Goal: Task Accomplishment & Management: Complete application form

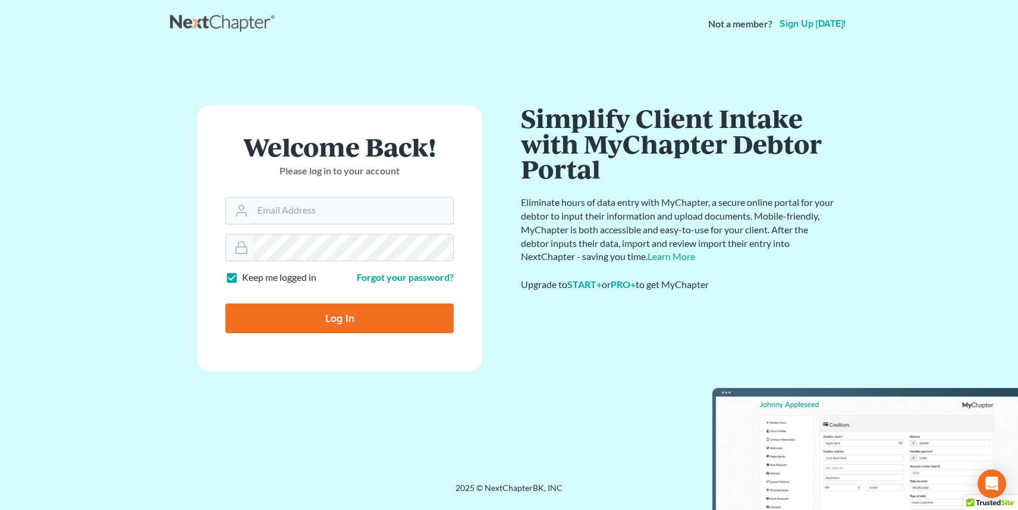
type input "[PERSON_NAME][EMAIL_ADDRESS][DOMAIN_NAME]"
click at [315, 323] on input "Log In" at bounding box center [339, 318] width 228 height 30
type input "Thinking..."
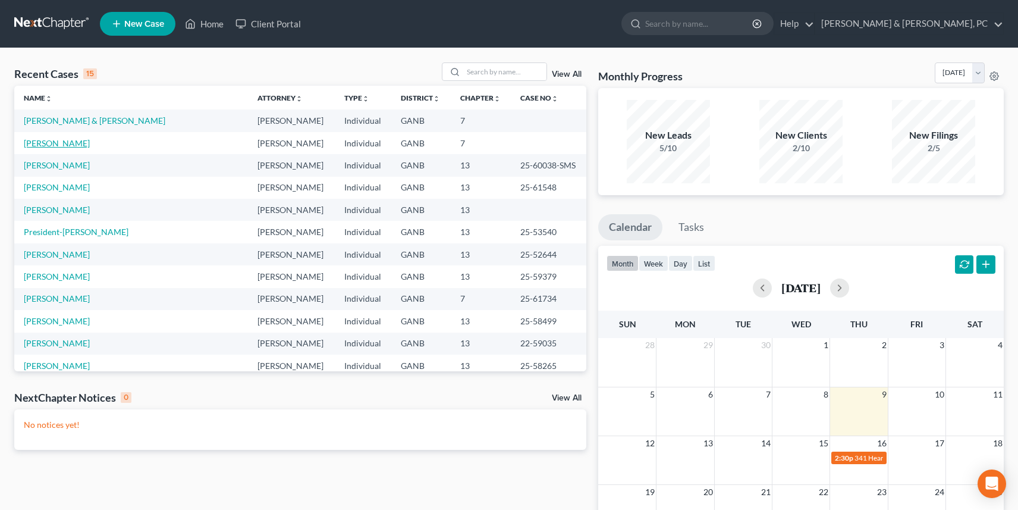
click at [64, 142] on link "[PERSON_NAME]" at bounding box center [57, 143] width 66 height 10
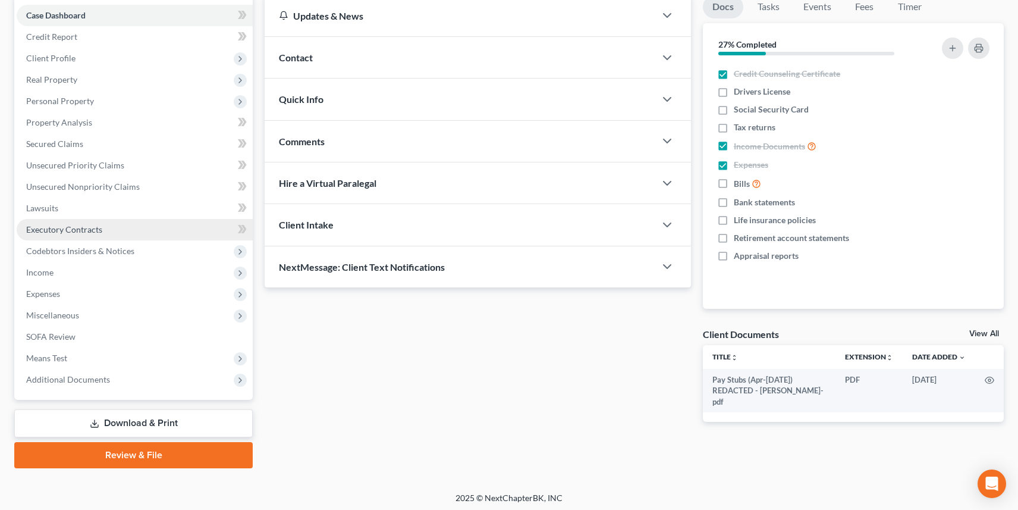
scroll to position [121, 0]
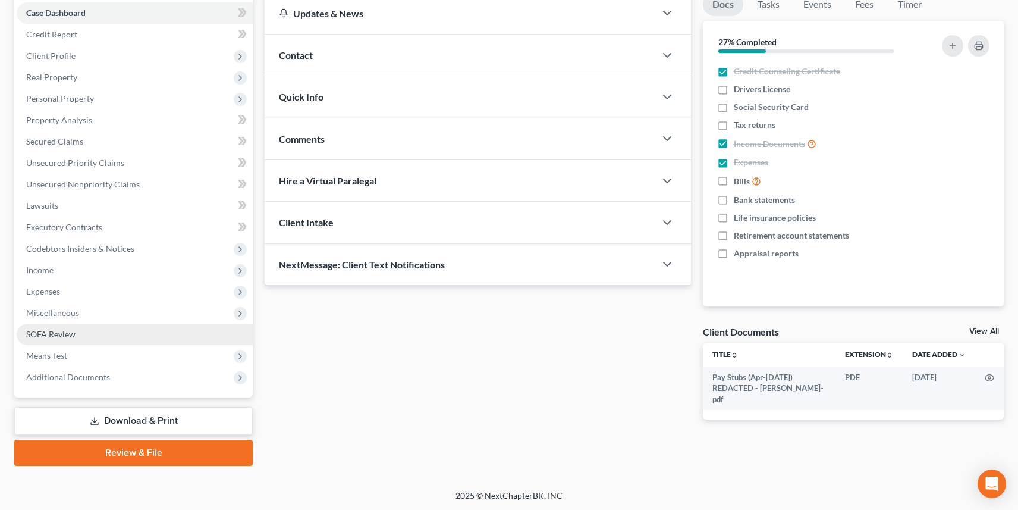
click at [103, 333] on link "SOFA Review" at bounding box center [135, 334] width 236 height 21
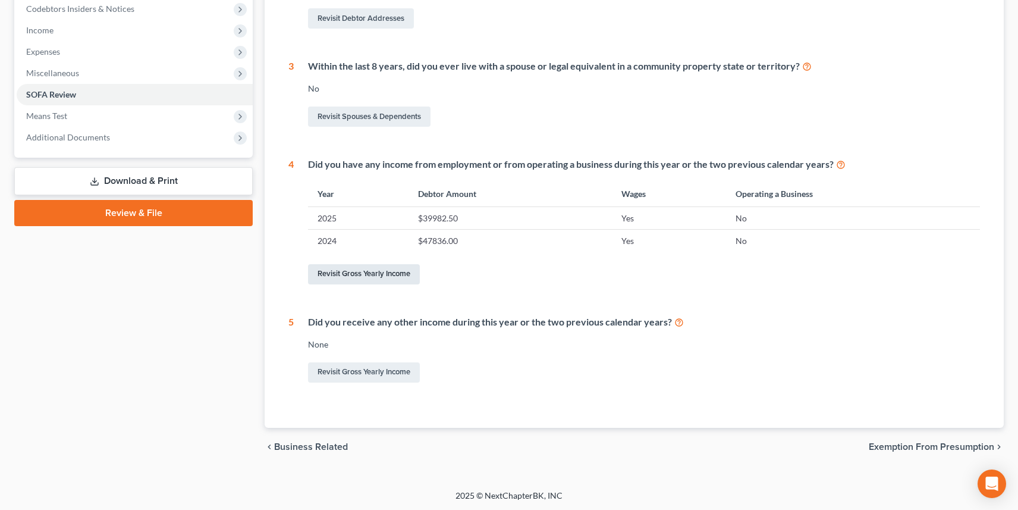
click at [388, 275] on link "Revisit Gross Yearly Income" at bounding box center [364, 274] width 112 height 20
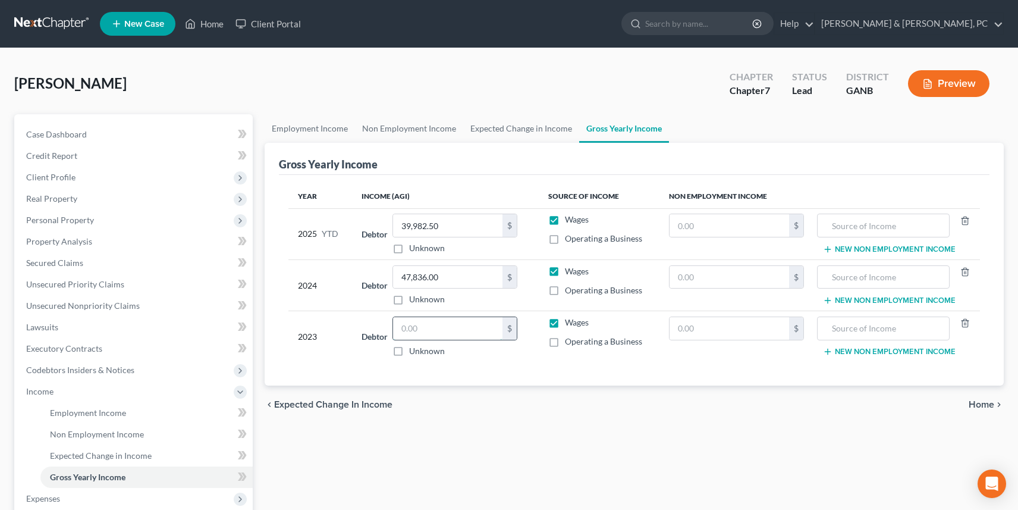
click at [462, 330] on input "text" at bounding box center [447, 328] width 109 height 23
click at [542, 419] on div "chevron_left Expected Change in Income Home chevron_right" at bounding box center [634, 404] width 739 height 38
click at [460, 326] on input "45,000" at bounding box center [447, 328] width 109 height 23
type input "45,000.00"
click at [568, 433] on div "Employment Income Non Employment Income Expected Change in Income Gross Yearly …" at bounding box center [634, 393] width 751 height 559
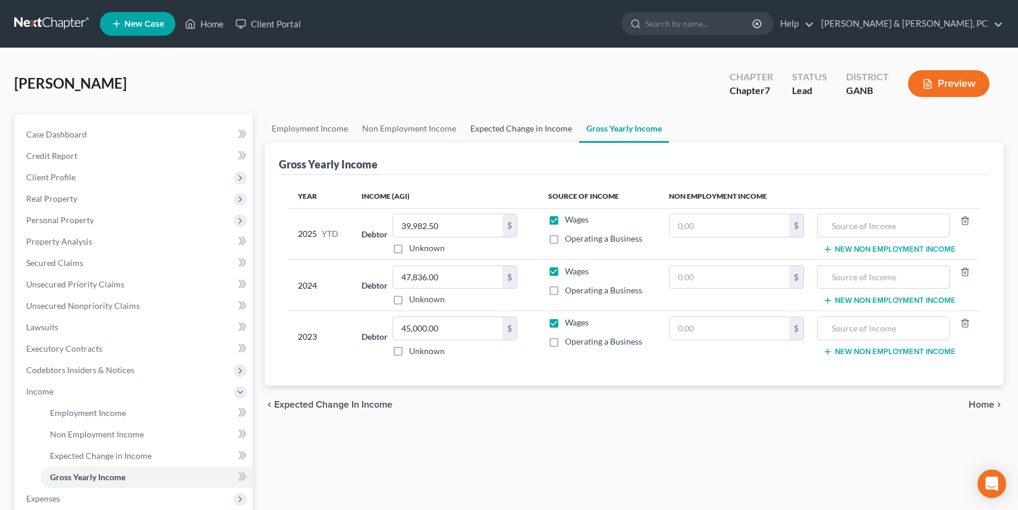
click at [547, 124] on link "Expected Change in Income" at bounding box center [521, 128] width 116 height 29
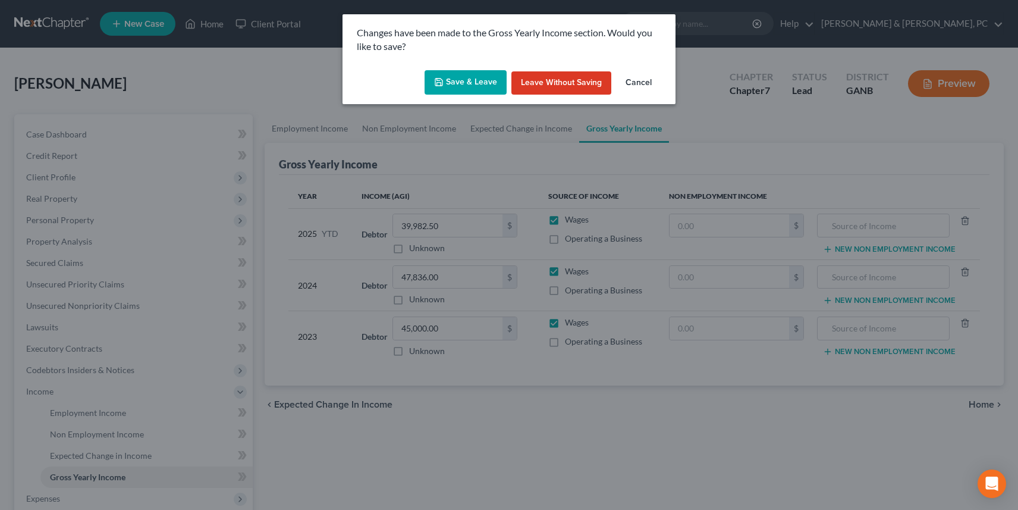
click at [494, 84] on button "Save & Leave" at bounding box center [466, 82] width 82 height 25
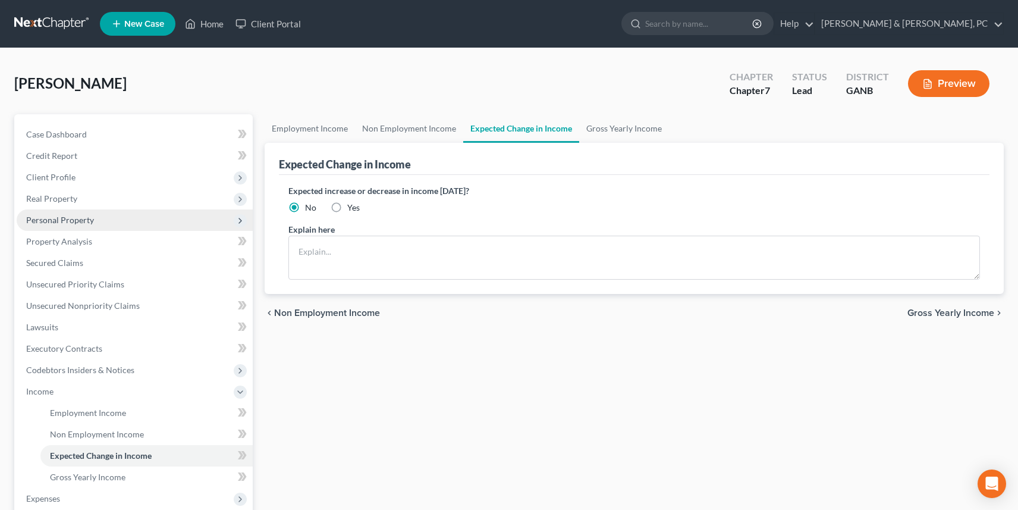
click at [121, 224] on span "Personal Property" at bounding box center [135, 219] width 236 height 21
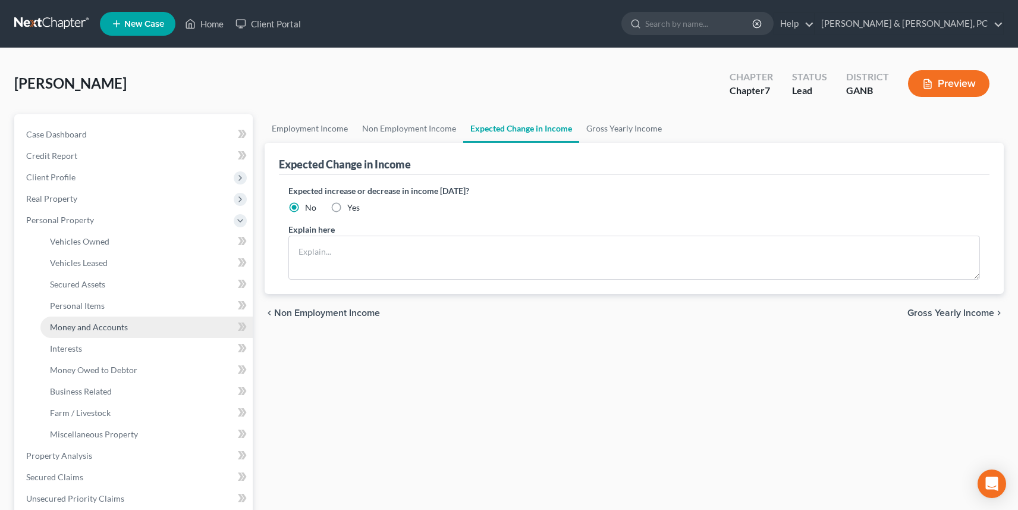
click at [126, 331] on span "Money and Accounts" at bounding box center [89, 327] width 78 height 10
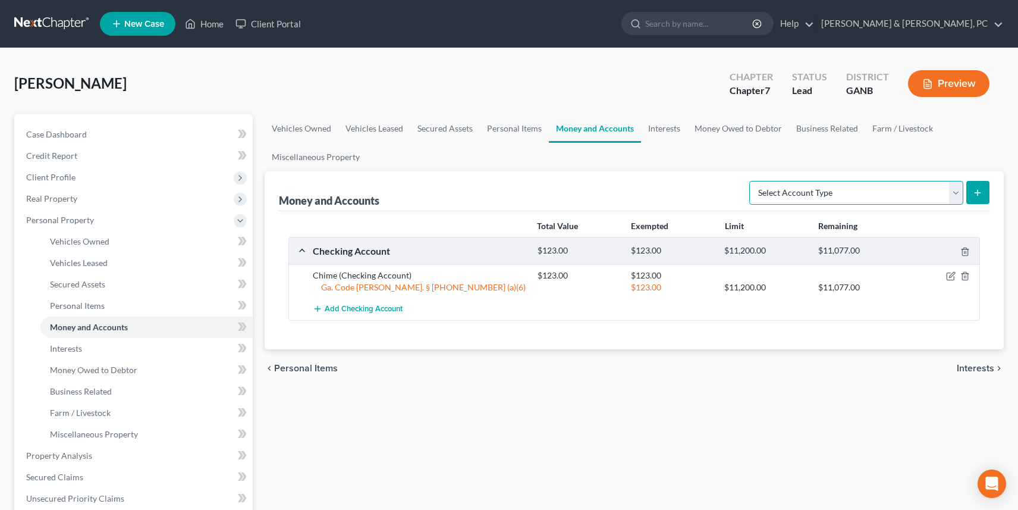
click at [849, 197] on select "Select Account Type Brokerage Cash on Hand Certificates of Deposit Checking Acc…" at bounding box center [857, 193] width 214 height 24
click at [661, 128] on link "Interests" at bounding box center [664, 128] width 46 height 29
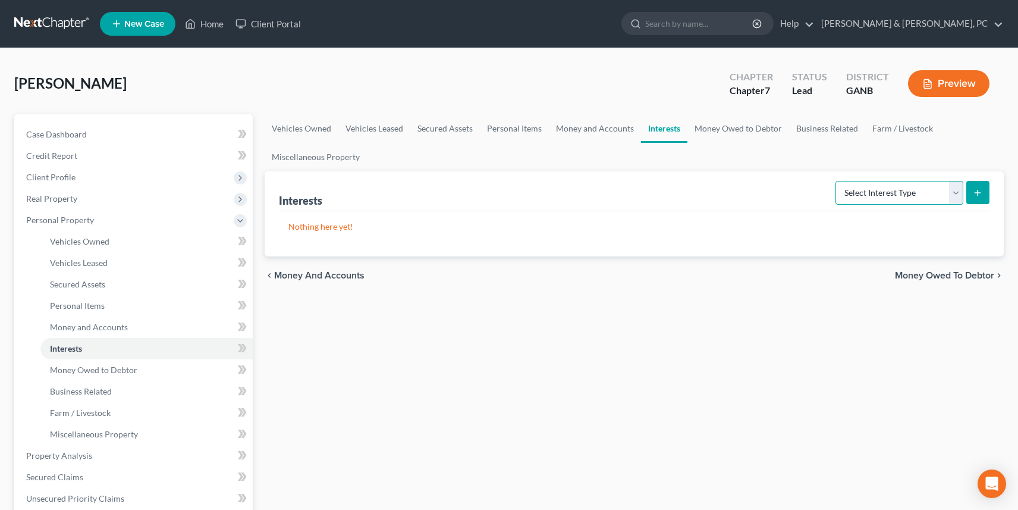
click at [893, 192] on select "Select Interest Type 401K Annuity Bond Education IRA Government Bond Government…" at bounding box center [900, 193] width 128 height 24
select select "401k"
click at [837, 181] on select "Select Interest Type 401K Annuity Bond Education IRA Government Bond Government…" at bounding box center [900, 193] width 128 height 24
click at [982, 193] on icon "submit" at bounding box center [978, 193] width 10 height 10
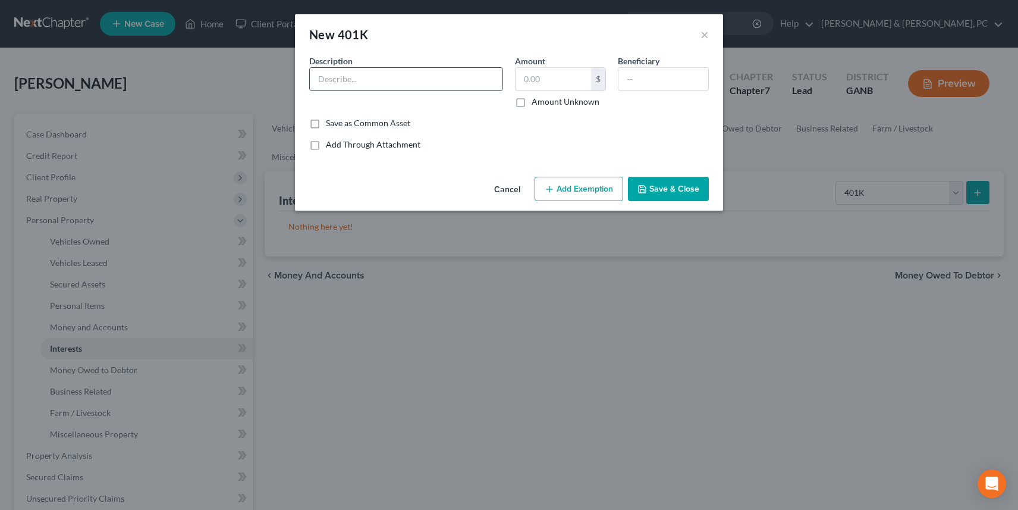
click at [407, 79] on input "text" at bounding box center [406, 79] width 193 height 23
type input "Fidelity"
click at [547, 85] on input "text" at bounding box center [554, 79] width 76 height 23
type input "19,400"
click at [584, 195] on button "Add Exemption" at bounding box center [579, 189] width 89 height 25
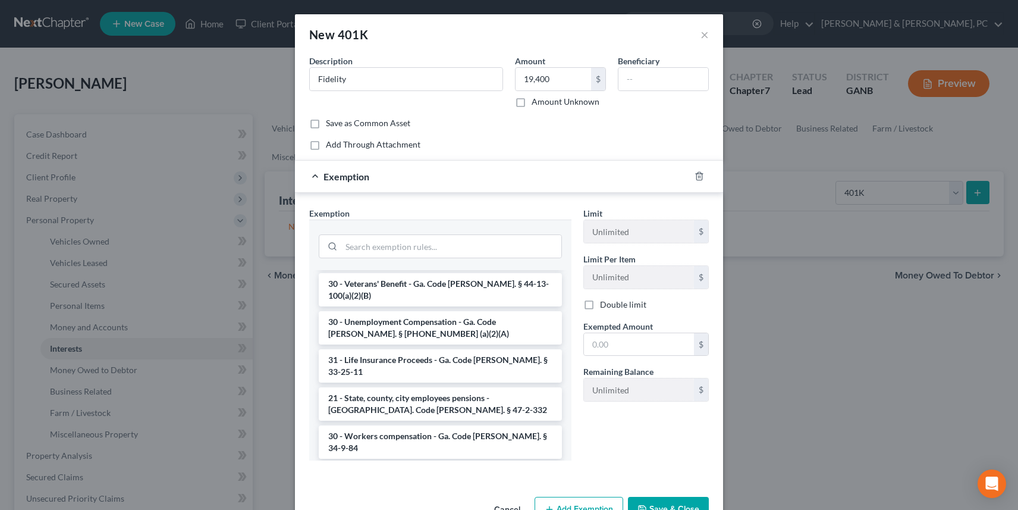
scroll to position [1599, 0]
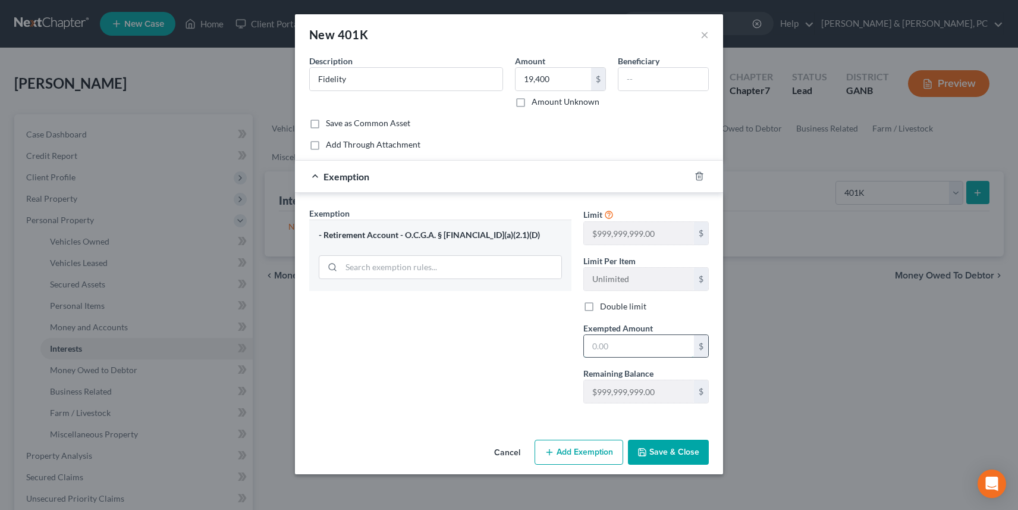
click at [642, 354] on input "text" at bounding box center [639, 346] width 110 height 23
type input "19,400"
click at [686, 452] on button "Save & Close" at bounding box center [668, 452] width 81 height 25
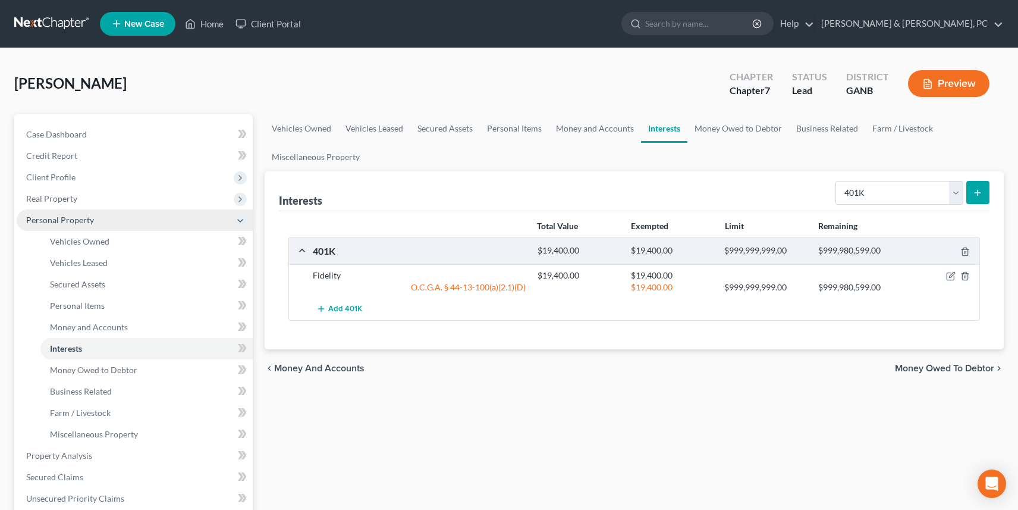
click at [75, 217] on span "Personal Property" at bounding box center [60, 220] width 68 height 10
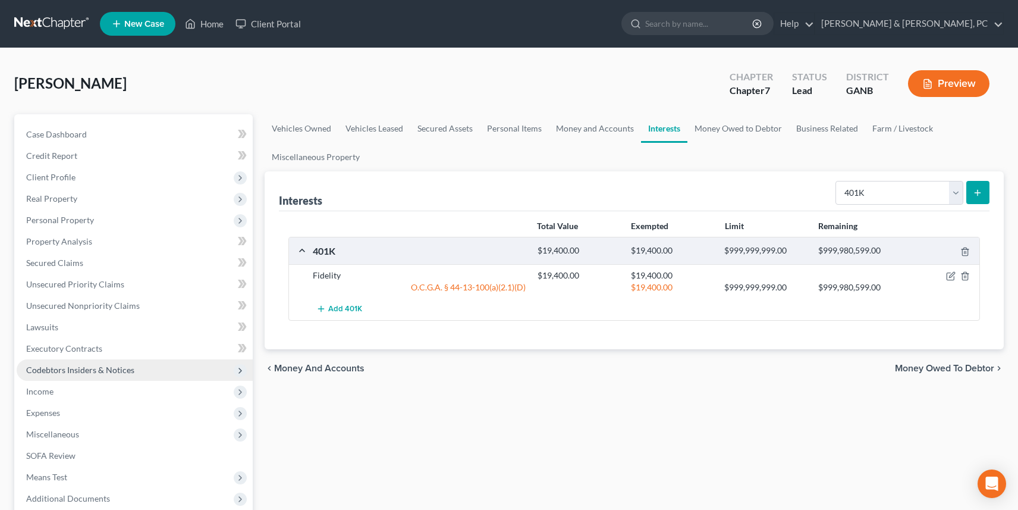
scroll to position [121, 0]
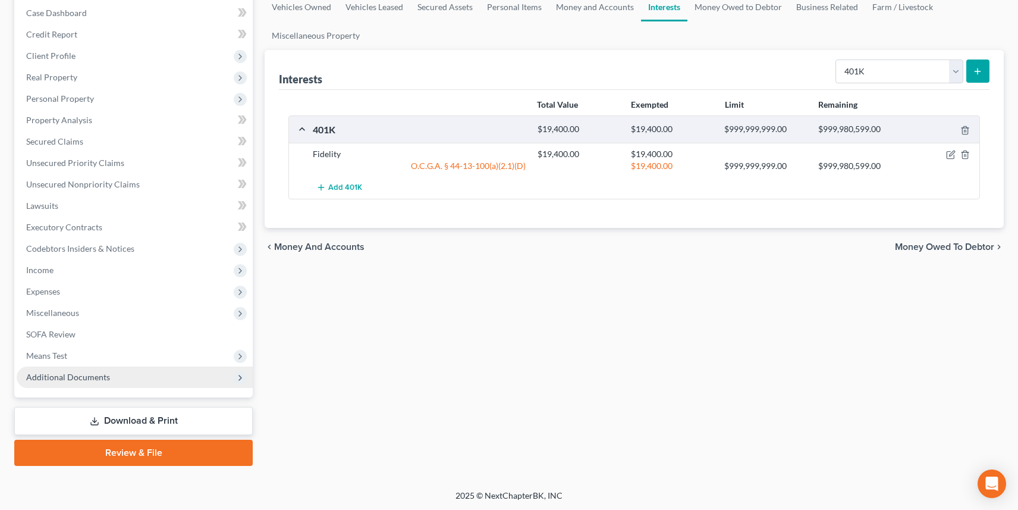
click at [105, 368] on span "Additional Documents" at bounding box center [135, 376] width 236 height 21
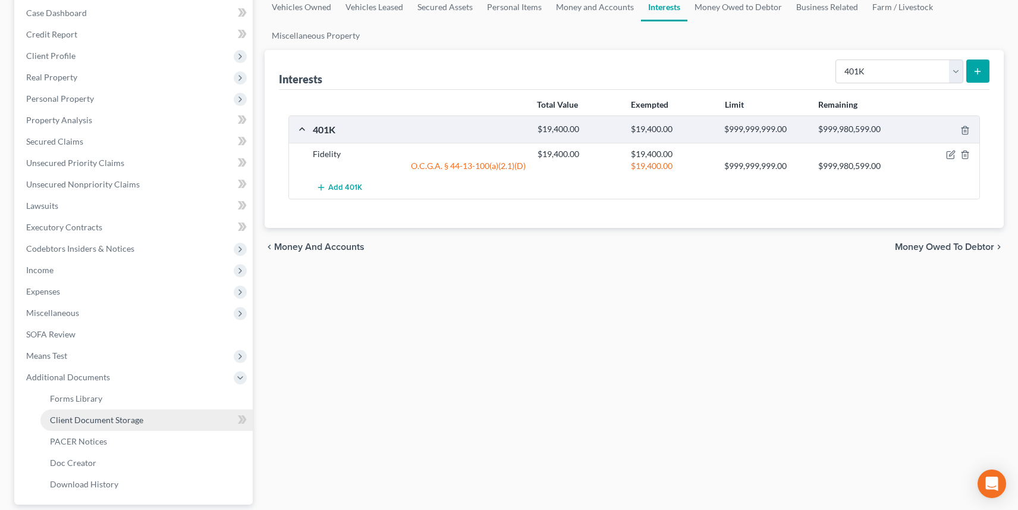
click at [118, 415] on span "Client Document Storage" at bounding box center [96, 420] width 93 height 10
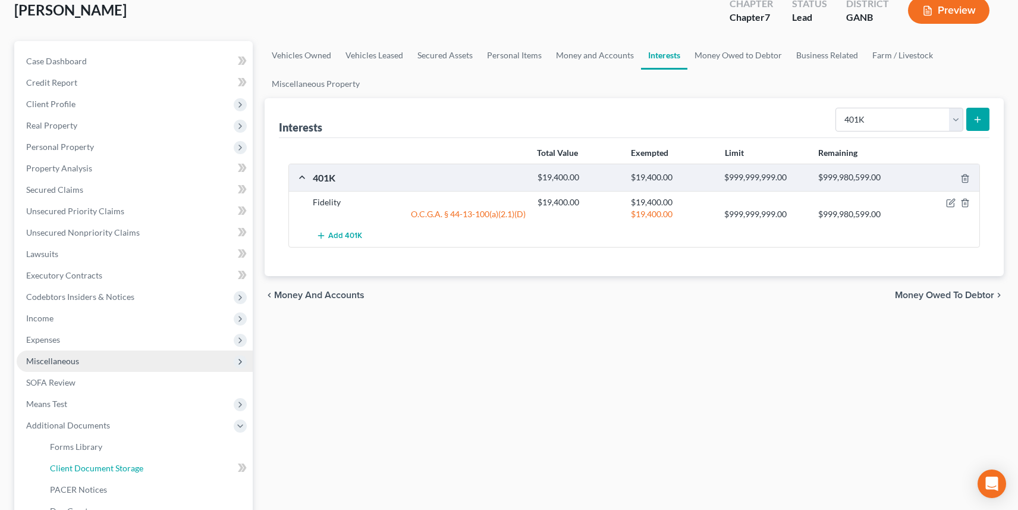
select select "35"
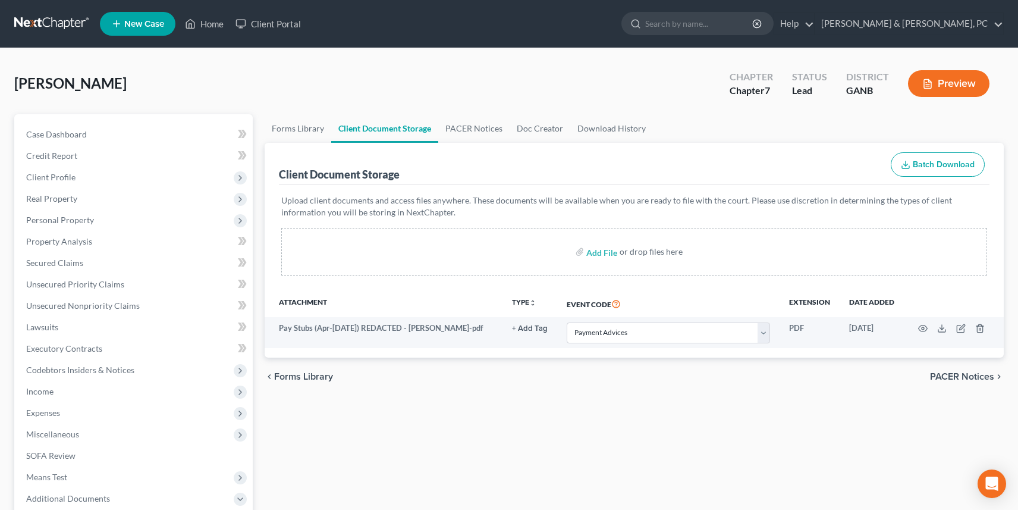
select select "35"
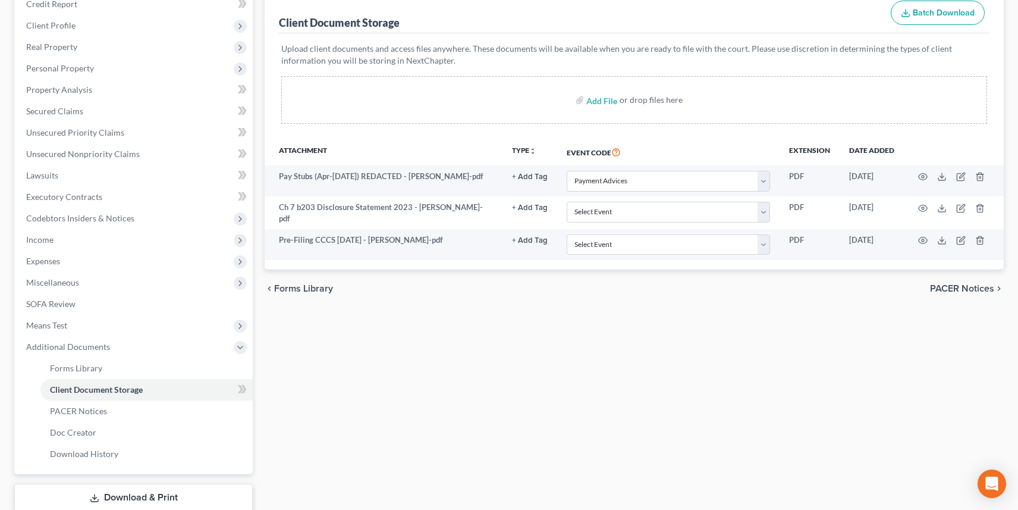
scroll to position [156, 0]
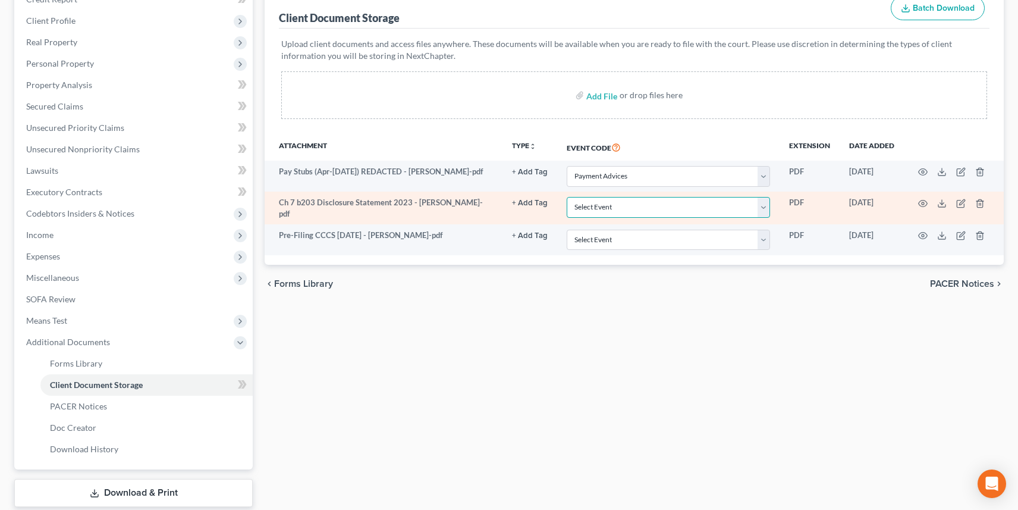
click at [643, 209] on select "Select Event 01 - Chapter 13 Plan - Initial Plan 02-Application to Pay Filing F…" at bounding box center [668, 207] width 203 height 21
select select "12"
click at [568, 197] on select "Select Event 01 - Chapter 13 Plan - Initial Plan 02-Application to Pay Filing F…" at bounding box center [668, 207] width 203 height 21
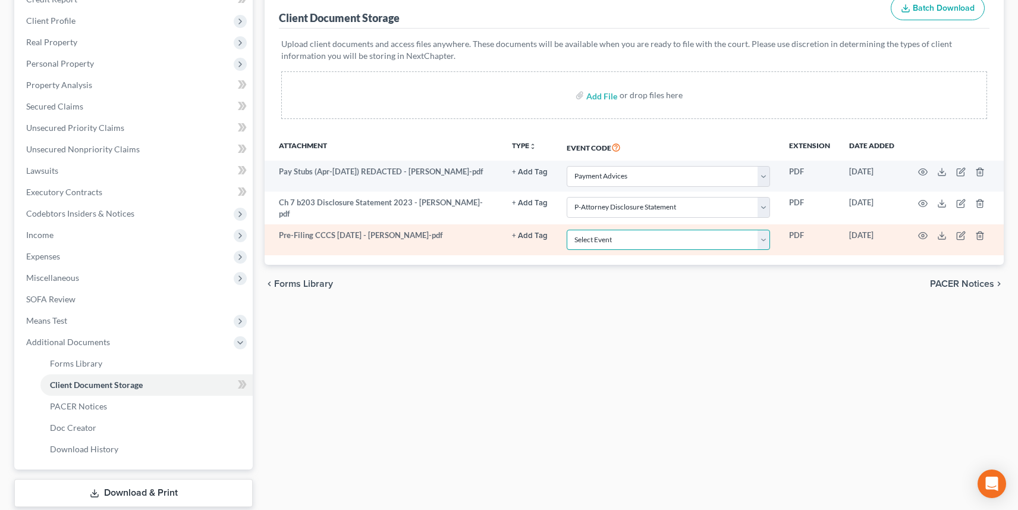
click at [607, 239] on select "Select Event 01 - Chapter 13 Plan - Initial Plan 02-Application to Pay Filing F…" at bounding box center [668, 240] width 203 height 21
select select "5"
click at [568, 230] on select "Select Event 01 - Chapter 13 Plan - Initial Plan 02-Application to Pay Filing F…" at bounding box center [668, 240] width 203 height 21
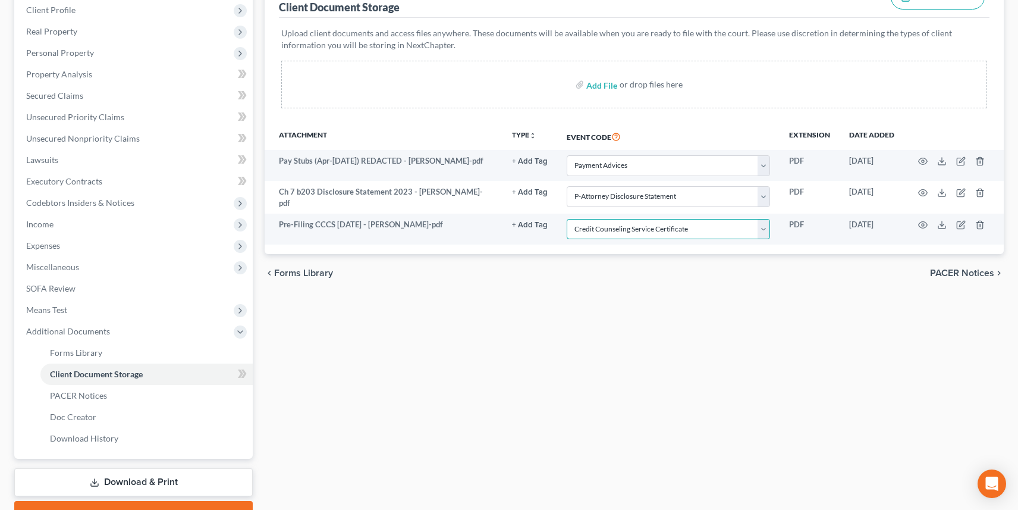
scroll to position [228, 0]
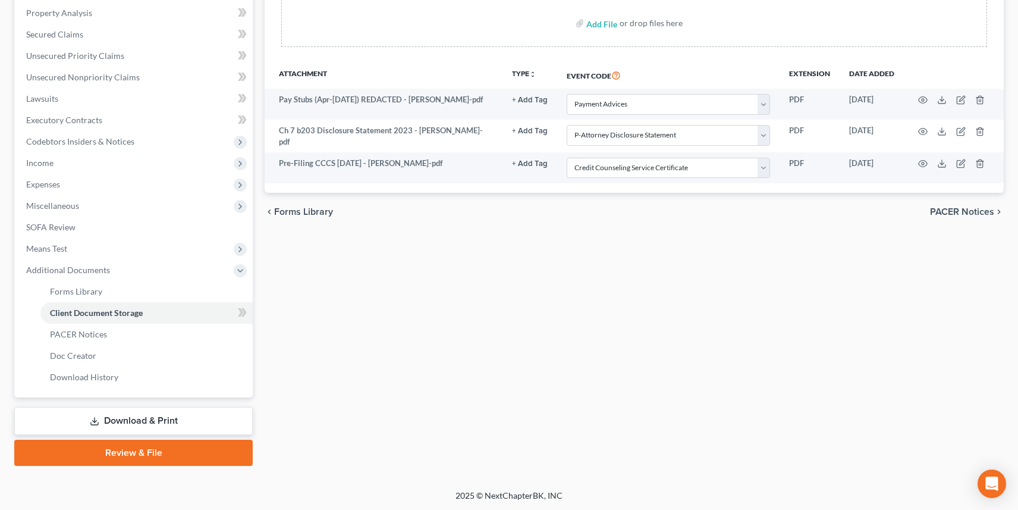
click at [155, 450] on link "Review & File" at bounding box center [133, 453] width 239 height 26
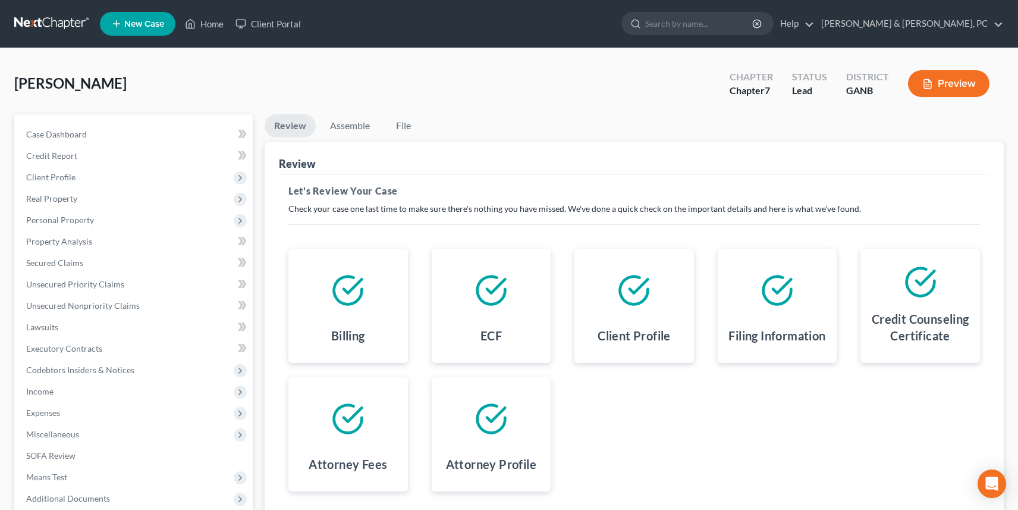
scroll to position [121, 0]
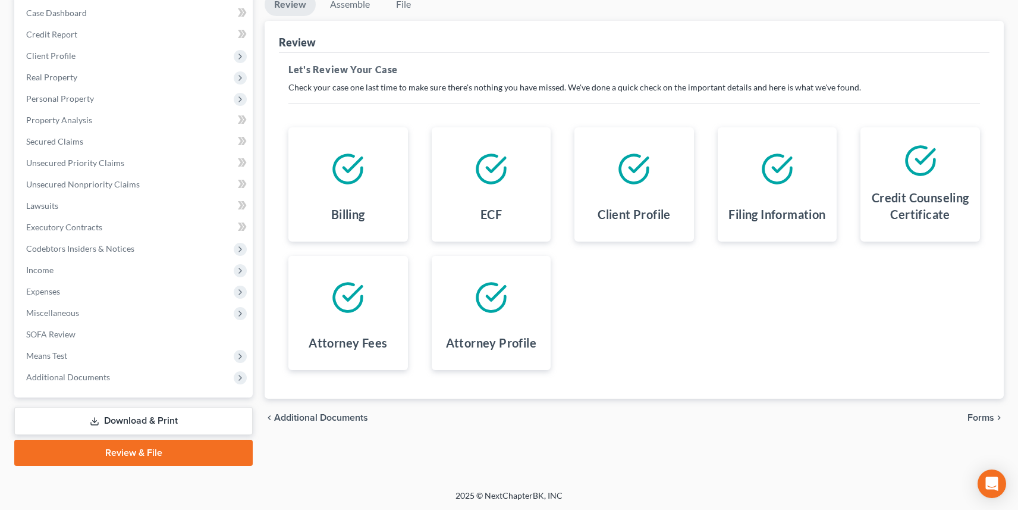
click at [976, 421] on span "Forms" at bounding box center [981, 418] width 27 height 10
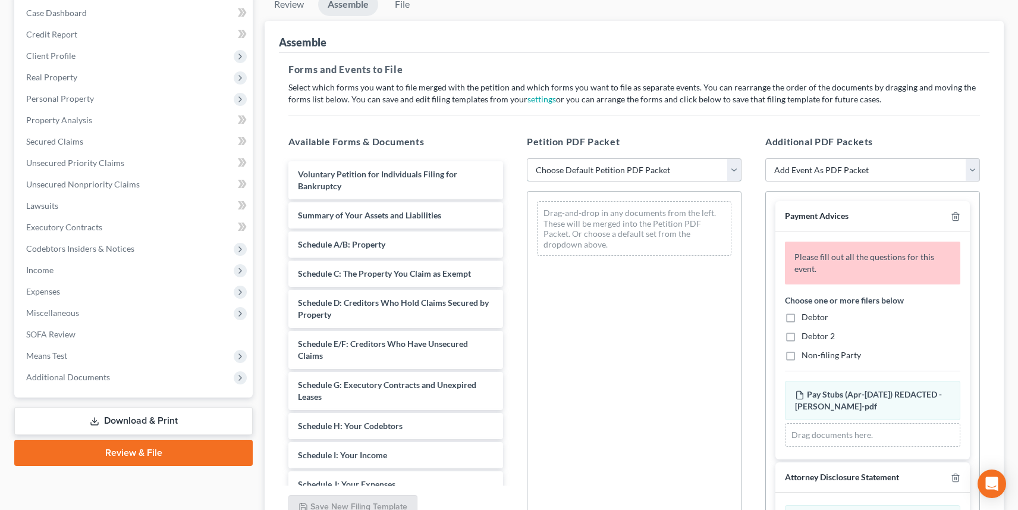
click at [610, 170] on select "Choose Default Petition PDF Packet Complete Bankruptcy Petition (all forms and …" at bounding box center [634, 170] width 215 height 24
select select "3"
click at [527, 158] on select "Choose Default Petition PDF Packet Complete Bankruptcy Petition (all forms and …" at bounding box center [634, 170] width 215 height 24
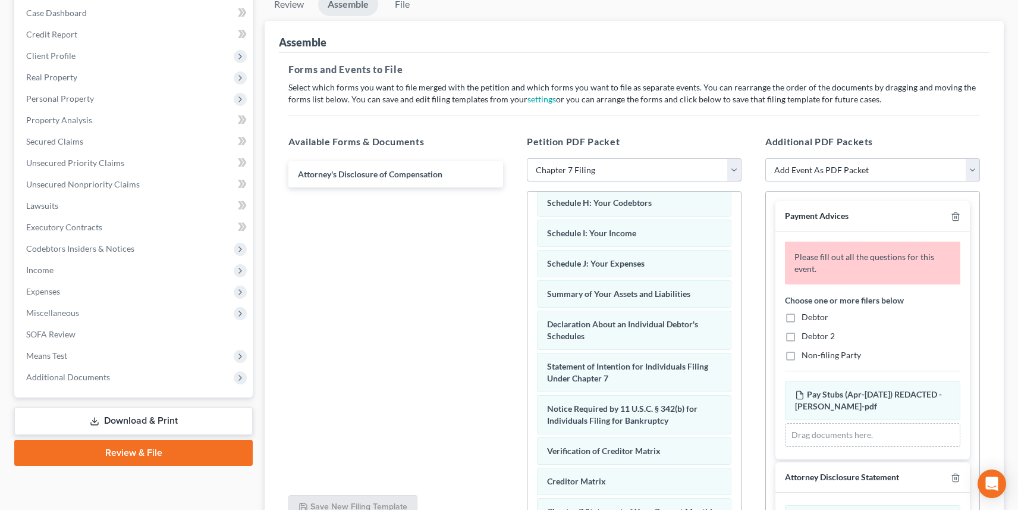
scroll to position [371, 0]
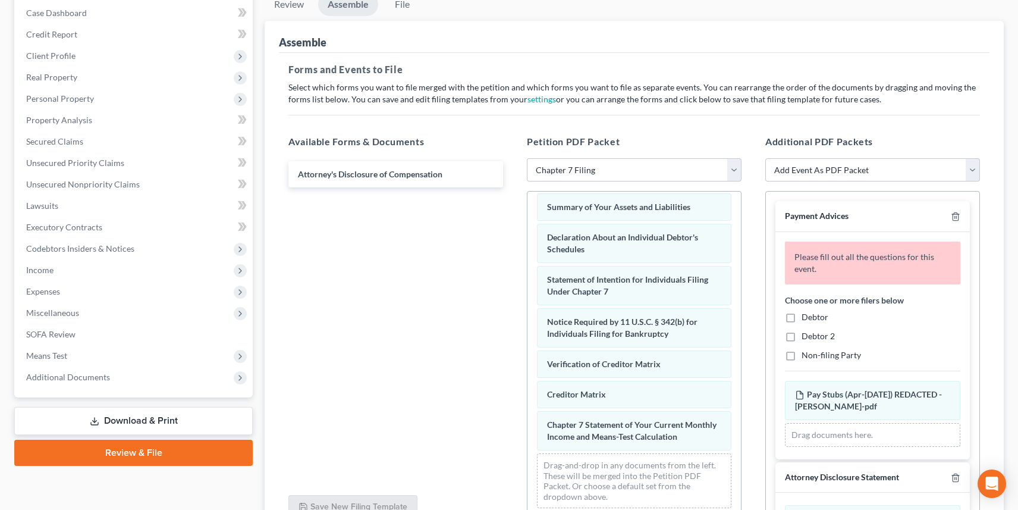
click at [802, 318] on label "Debtor" at bounding box center [815, 317] width 27 height 12
click at [807, 318] on input "Debtor" at bounding box center [811, 315] width 8 height 8
checkbox input "true"
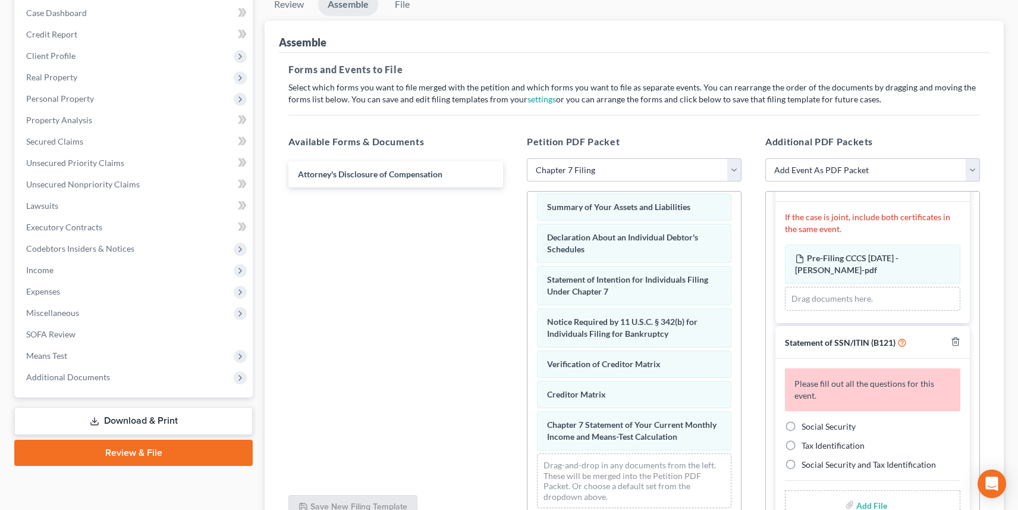
click at [802, 425] on label "Social Security" at bounding box center [829, 427] width 54 height 12
click at [807, 425] on input "Social Security" at bounding box center [811, 425] width 8 height 8
radio input "true"
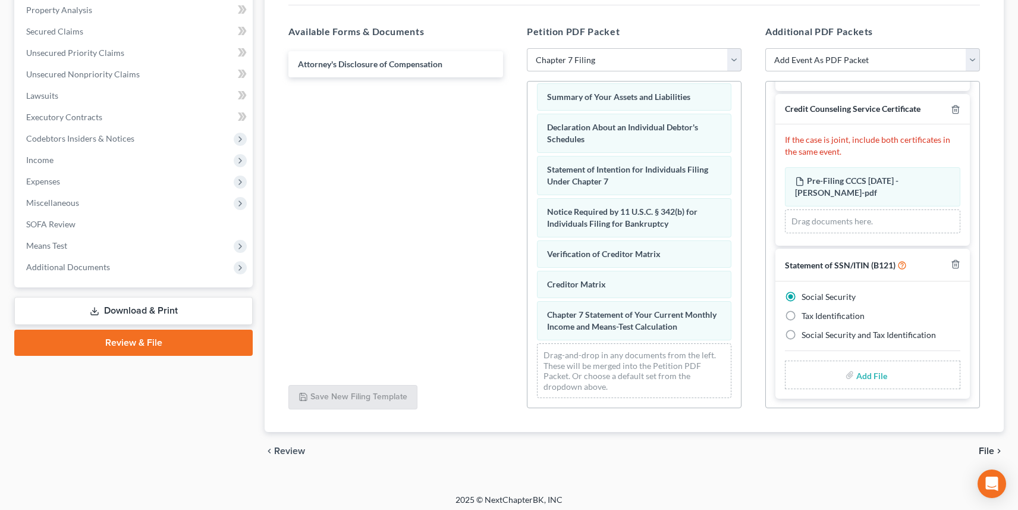
scroll to position [236, 0]
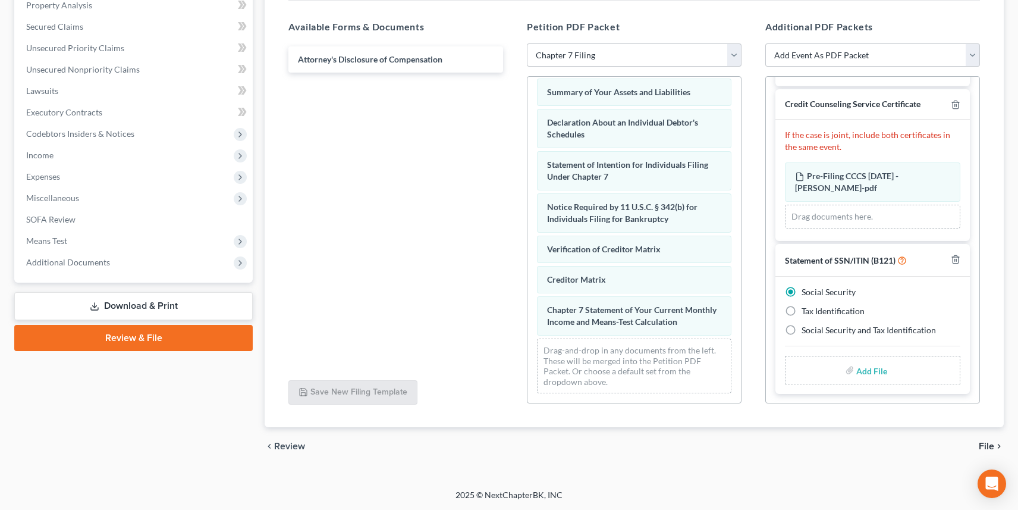
click at [866, 372] on input "file" at bounding box center [871, 369] width 29 height 21
type input "C:\fakepath\SS Form 10-9-25 - Robinson, Tia.pdf"
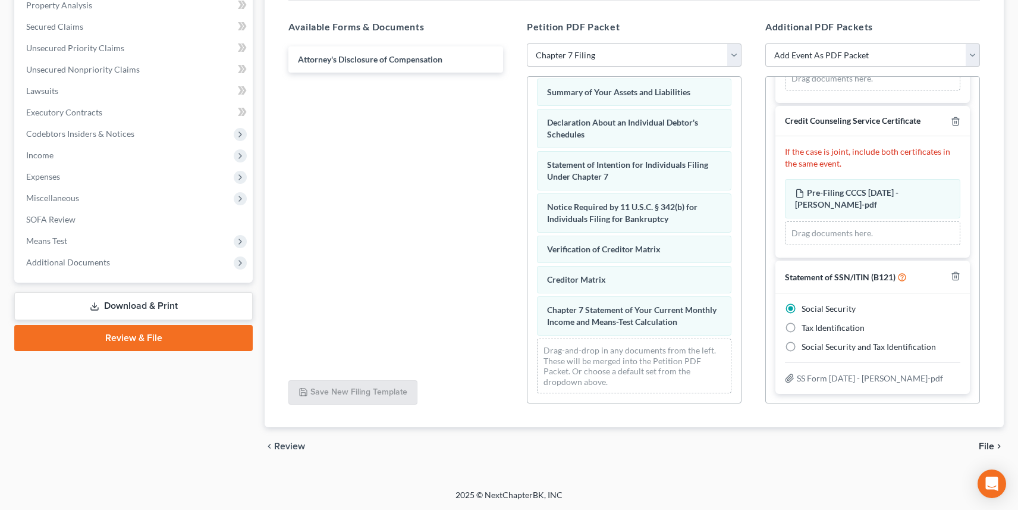
click at [995, 447] on icon "chevron_right" at bounding box center [1000, 446] width 10 height 10
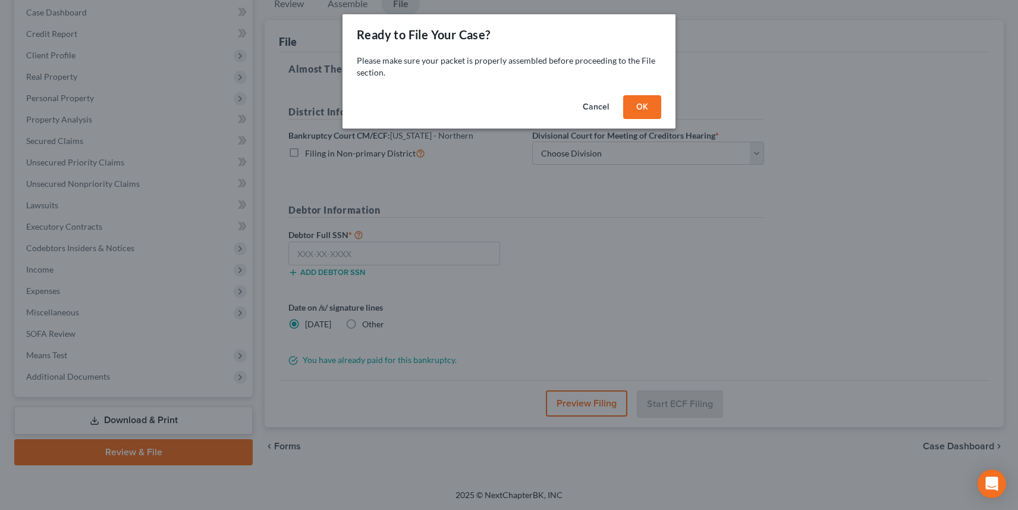
drag, startPoint x: 639, startPoint y: 112, endPoint x: 639, endPoint y: 118, distance: 6.0
click at [639, 112] on button "OK" at bounding box center [642, 107] width 38 height 24
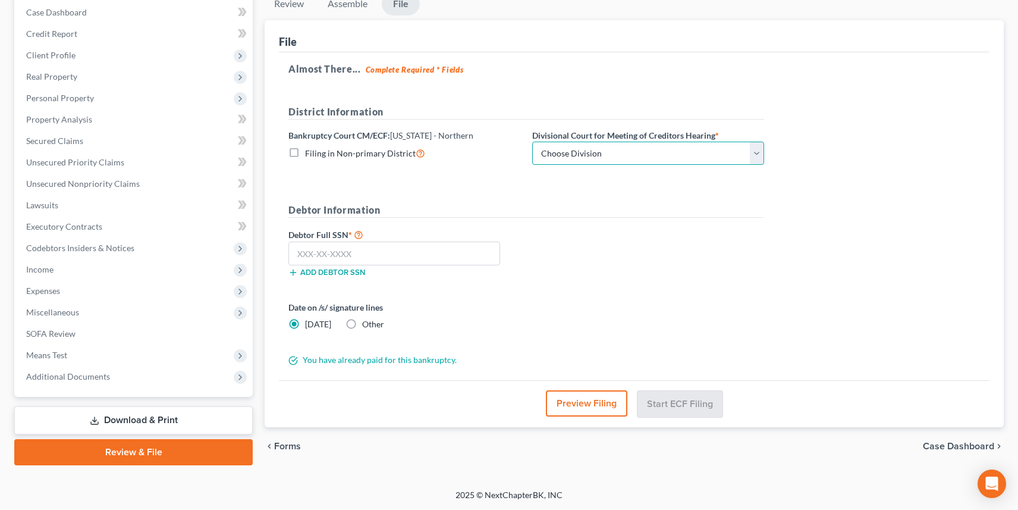
click at [616, 151] on select "Choose Division Atlanta Gainesville Newnan Rome" at bounding box center [648, 154] width 232 height 24
select select "0"
click at [532, 142] on select "Choose Division Atlanta Gainesville Newnan Rome" at bounding box center [648, 154] width 232 height 24
click at [381, 252] on input "text" at bounding box center [395, 254] width 212 height 24
paste input "345-76-2930"
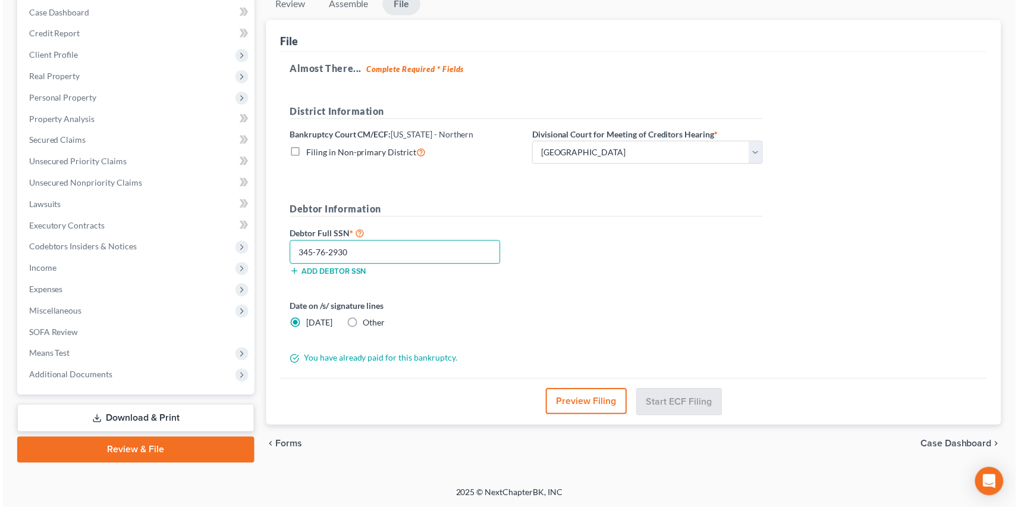
scroll to position [121, 0]
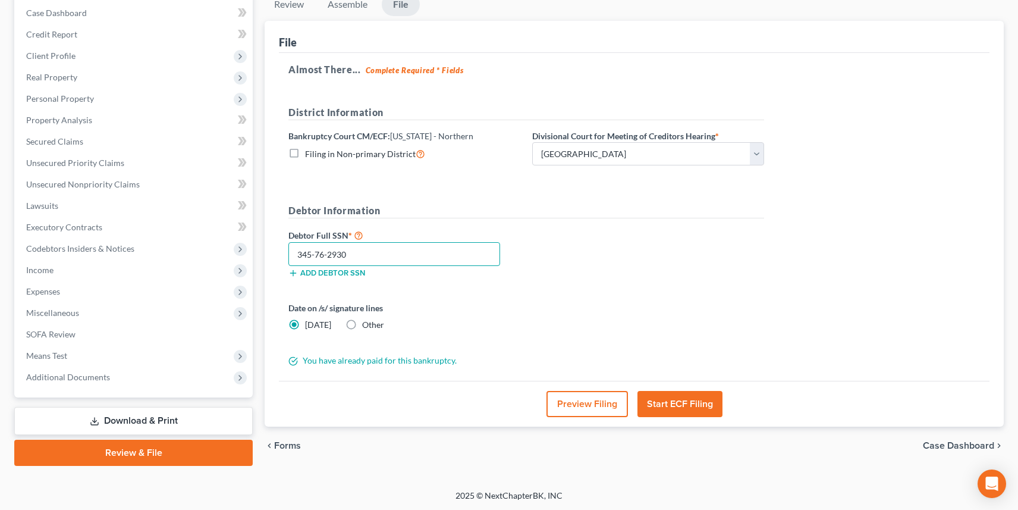
type input "345-76-2930"
click at [683, 401] on button "Start ECF Filing" at bounding box center [680, 404] width 85 height 26
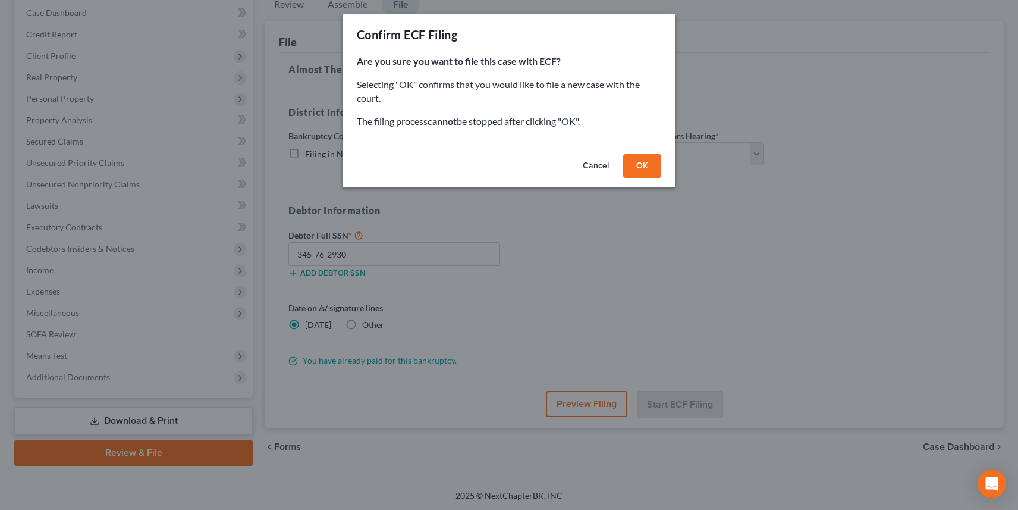
click at [643, 161] on button "OK" at bounding box center [642, 166] width 38 height 24
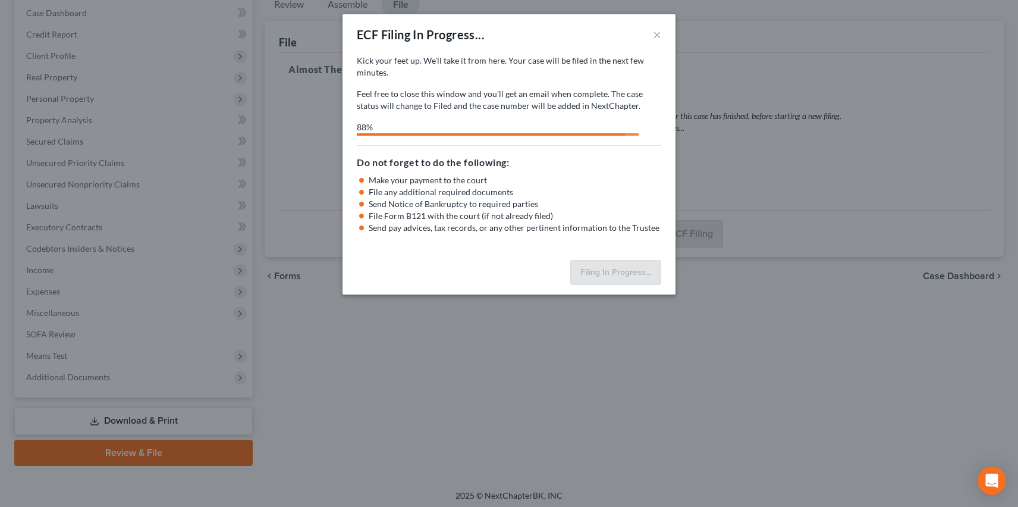
select select "0"
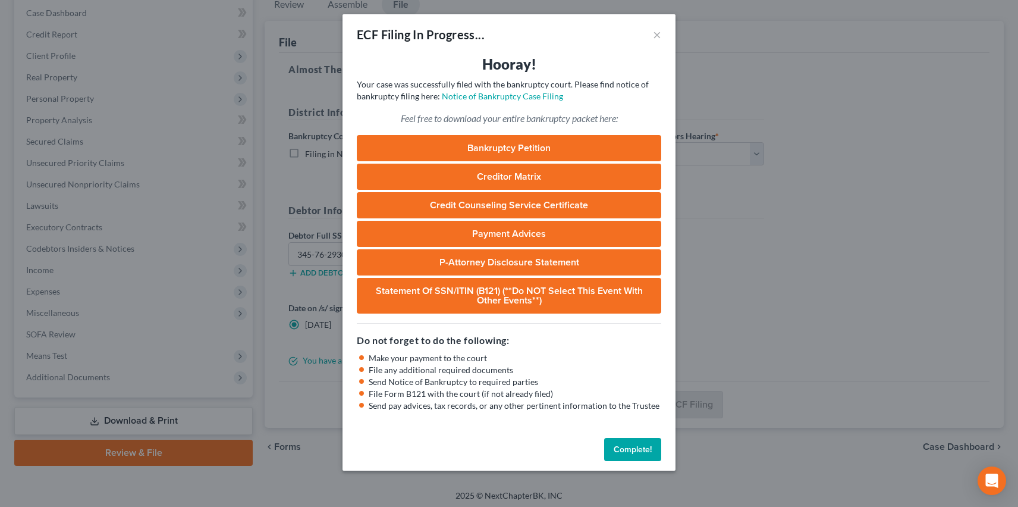
click at [539, 136] on link "Bankruptcy Petition" at bounding box center [509, 148] width 305 height 26
click at [626, 446] on button "Complete!" at bounding box center [632, 450] width 57 height 24
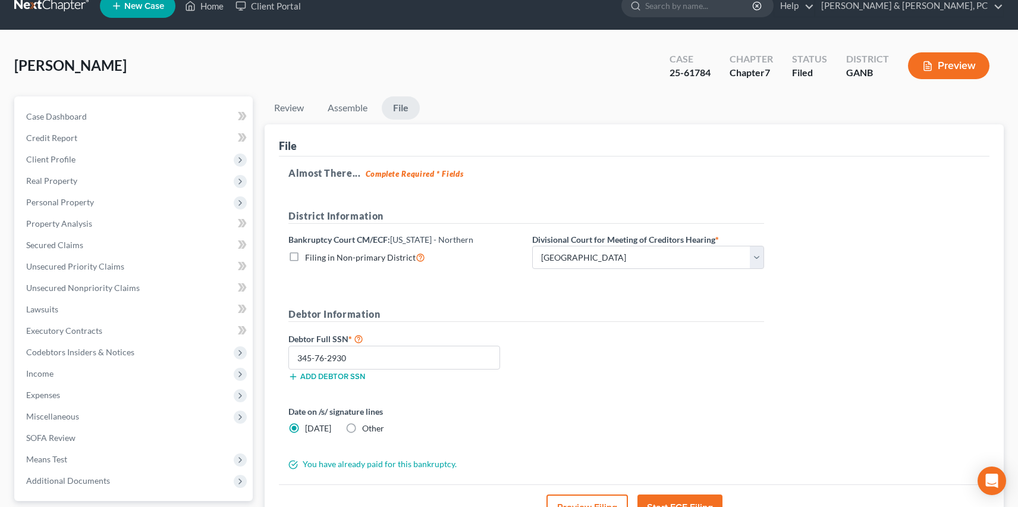
scroll to position [0, 0]
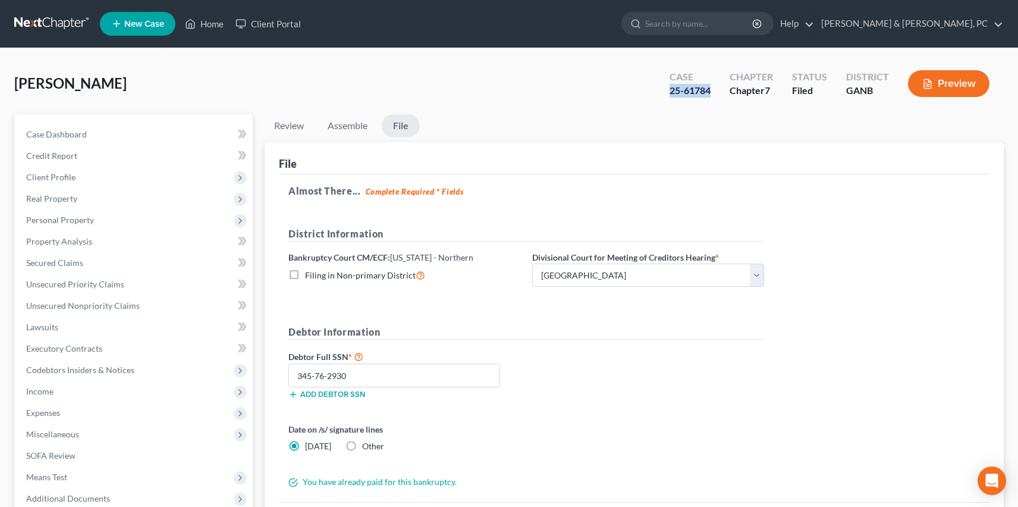
drag, startPoint x: 670, startPoint y: 88, endPoint x: 714, endPoint y: 86, distance: 44.1
click at [714, 86] on div "Case 25-61784" at bounding box center [690, 84] width 60 height 35
copy div "25-61784"
click at [62, 20] on link at bounding box center [52, 23] width 76 height 21
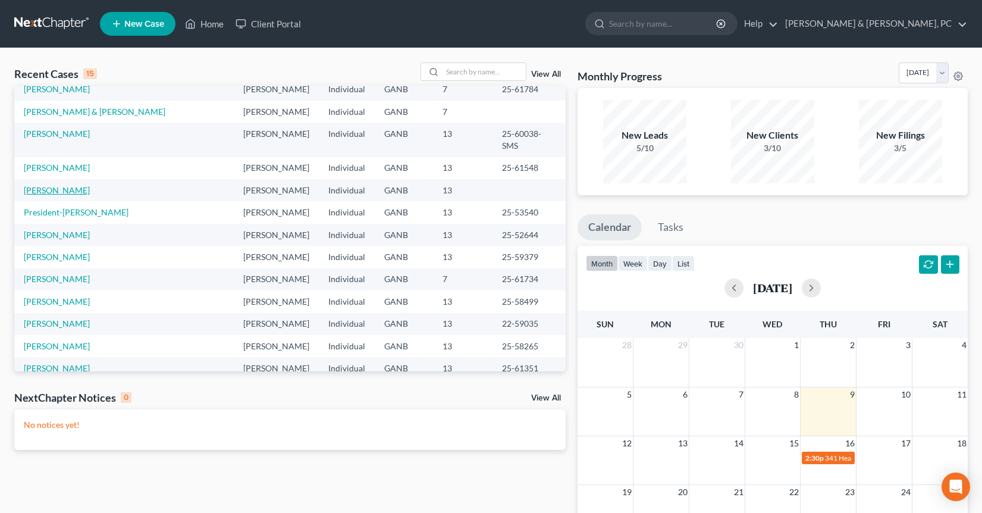
scroll to position [50, 0]
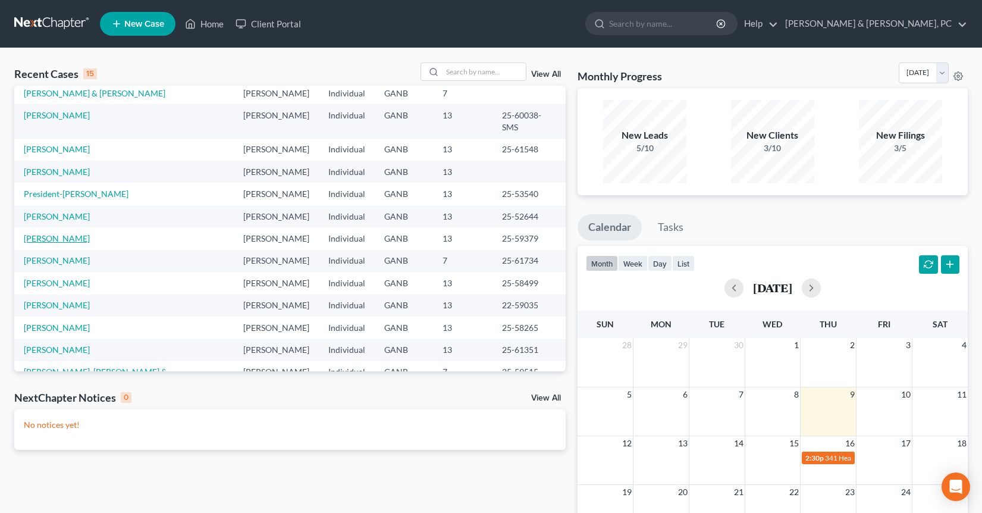
click at [65, 233] on link "[PERSON_NAME]" at bounding box center [57, 238] width 66 height 10
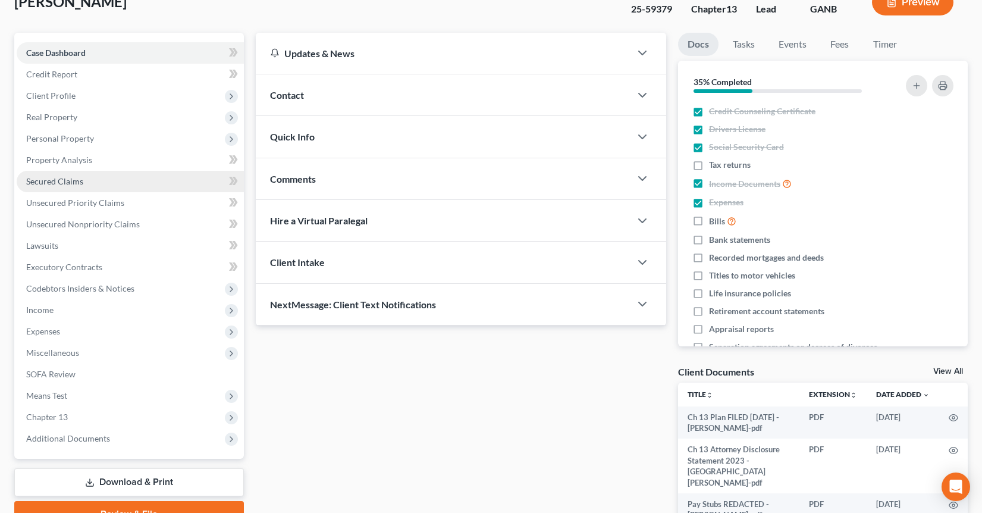
scroll to position [115, 0]
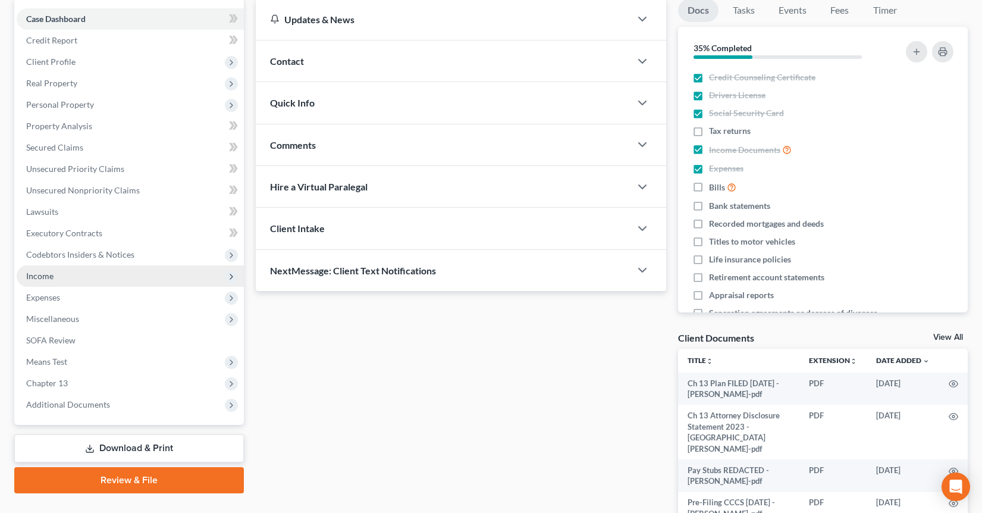
click at [68, 284] on span "Income" at bounding box center [130, 275] width 227 height 21
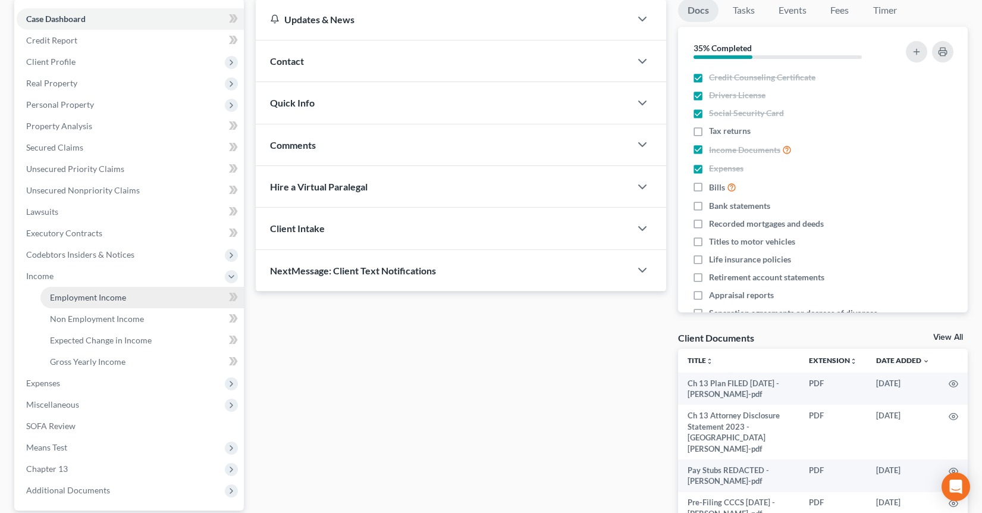
click at [70, 296] on span "Employment Income" at bounding box center [88, 297] width 76 height 10
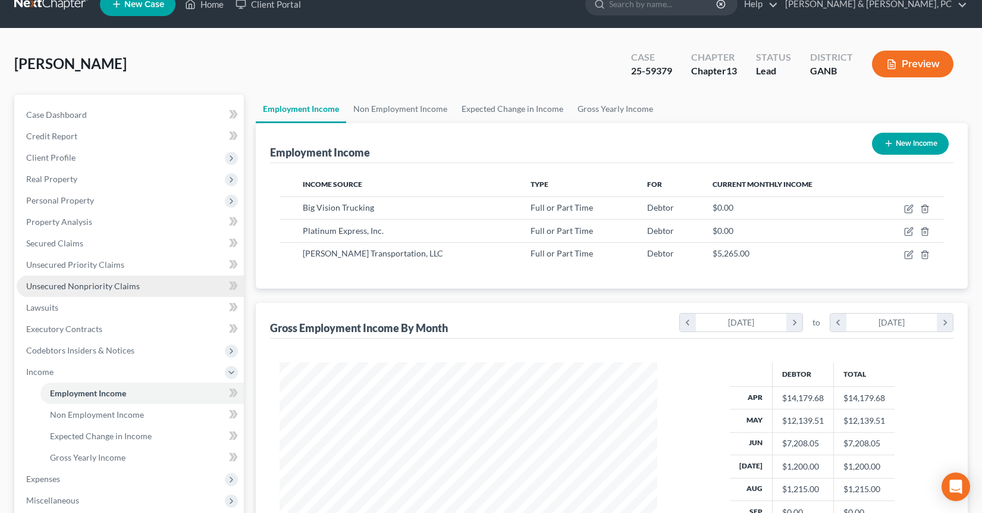
scroll to position [23, 0]
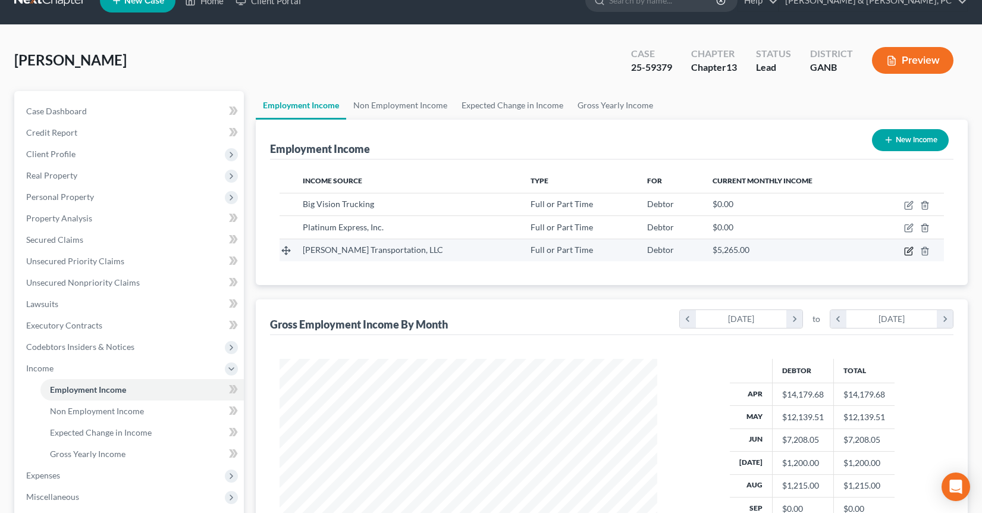
click at [911, 249] on icon "button" at bounding box center [909, 249] width 5 height 5
select select "0"
select select "42"
select select "3"
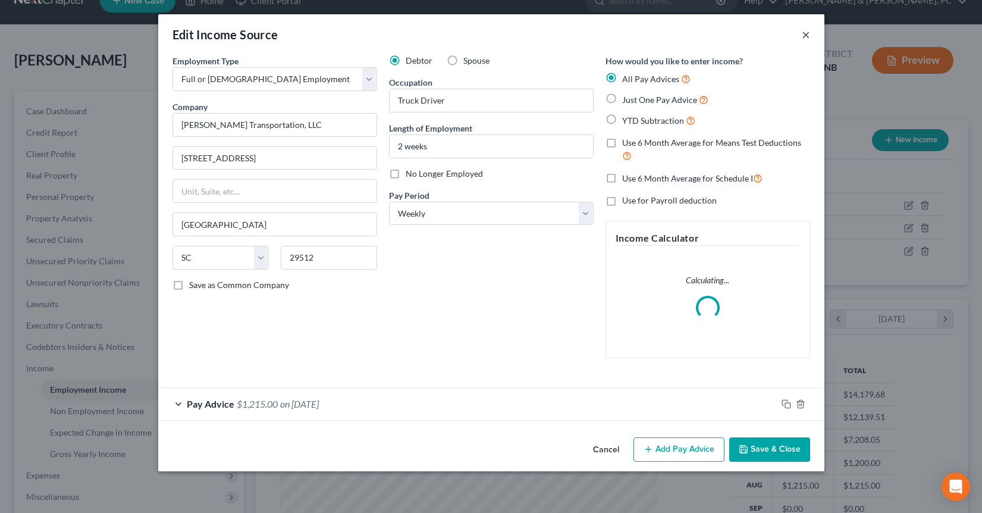
click at [804, 35] on button "×" at bounding box center [806, 34] width 8 height 14
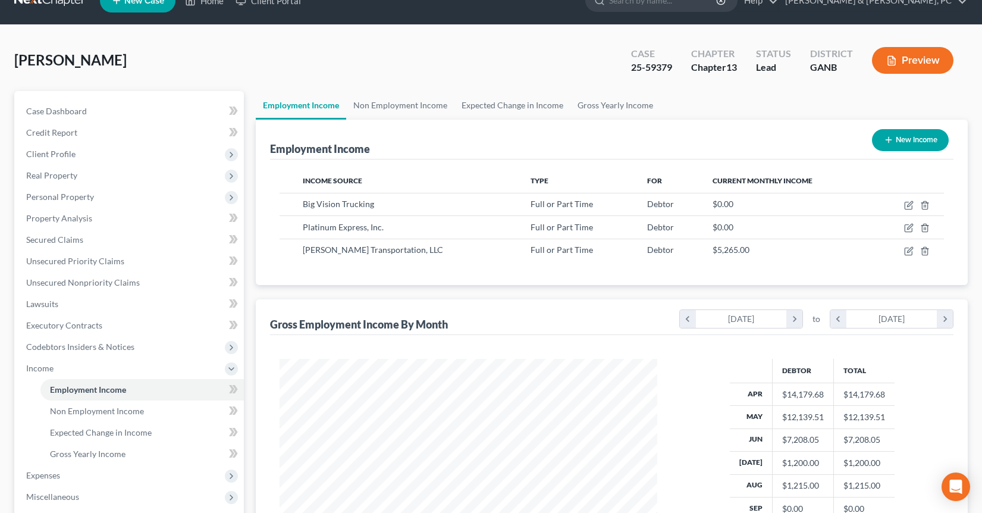
click at [484, 54] on div "Pompey, William Upgraded Case 25-59379 Chapter Chapter 13 Status Lead District …" at bounding box center [491, 65] width 954 height 52
click at [396, 83] on div "Pompey, William Upgraded Case 25-59379 Chapter Chapter 13 Status Lead District …" at bounding box center [491, 65] width 954 height 52
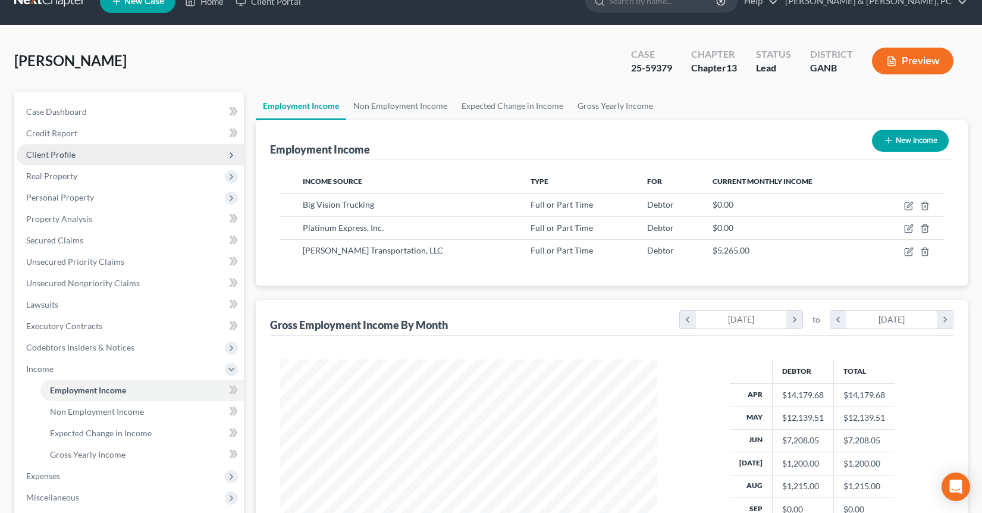
scroll to position [0, 0]
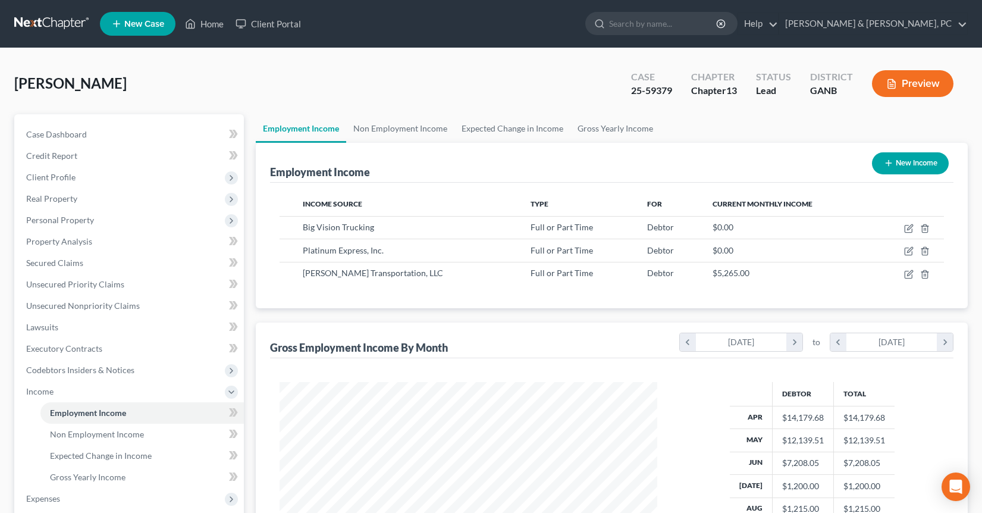
click at [33, 21] on link at bounding box center [52, 23] width 76 height 21
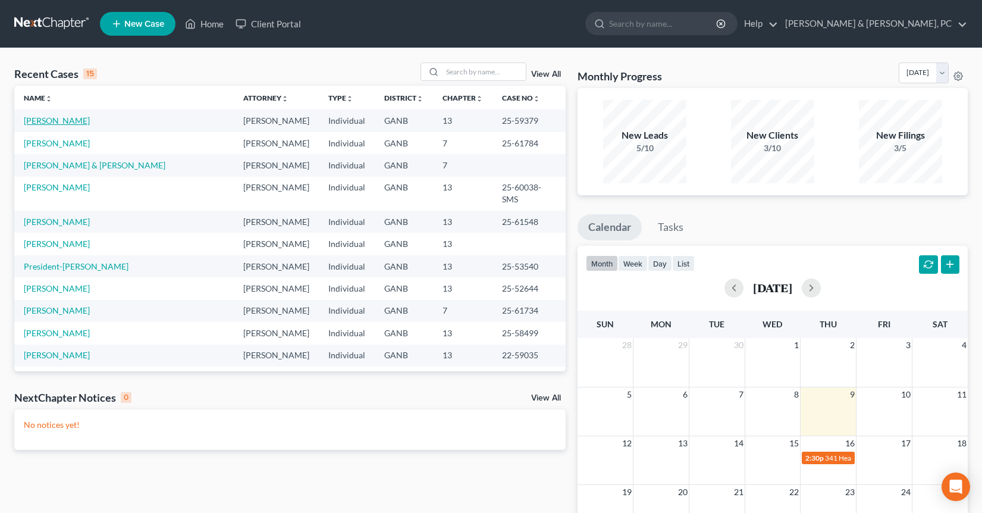
click at [78, 123] on link "[PERSON_NAME]" at bounding box center [57, 120] width 66 height 10
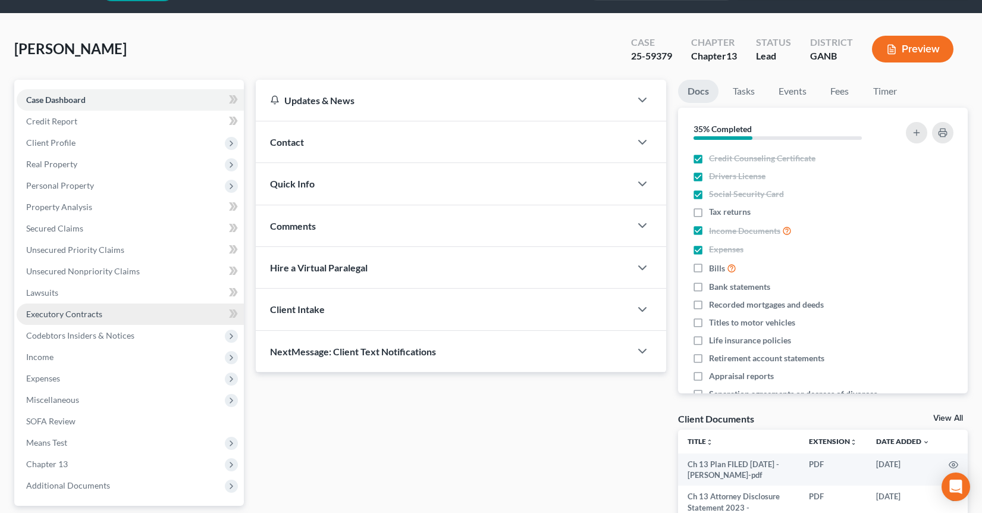
scroll to position [36, 0]
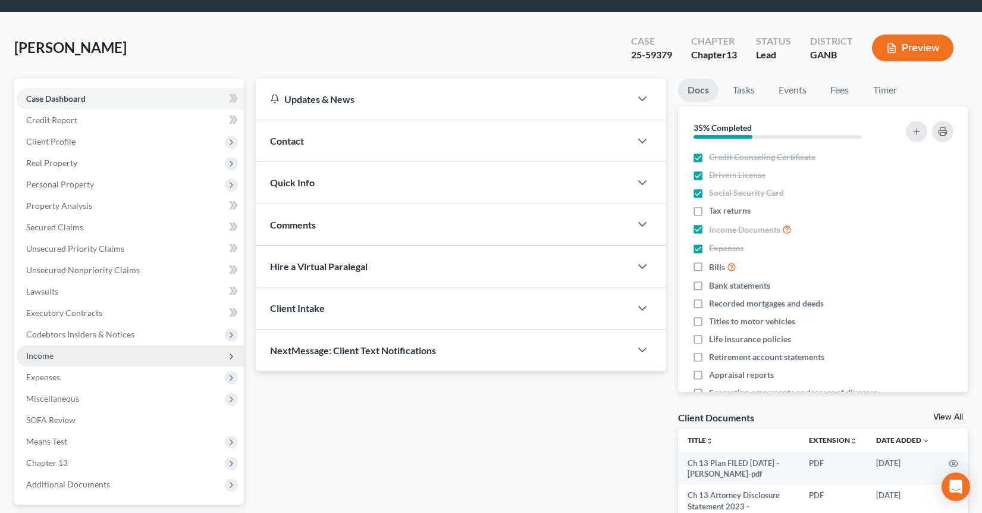
click at [74, 355] on span "Income" at bounding box center [130, 355] width 227 height 21
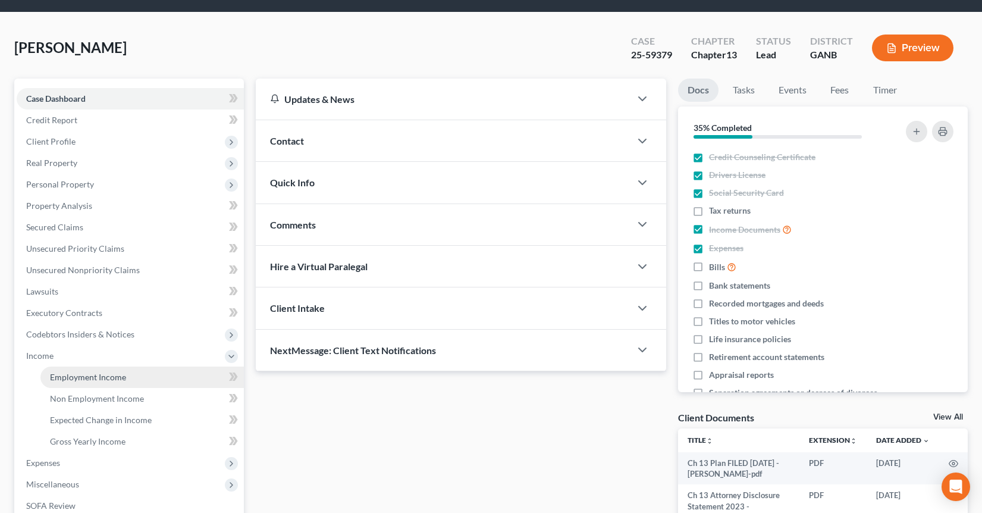
click at [84, 382] on link "Employment Income" at bounding box center [141, 376] width 203 height 21
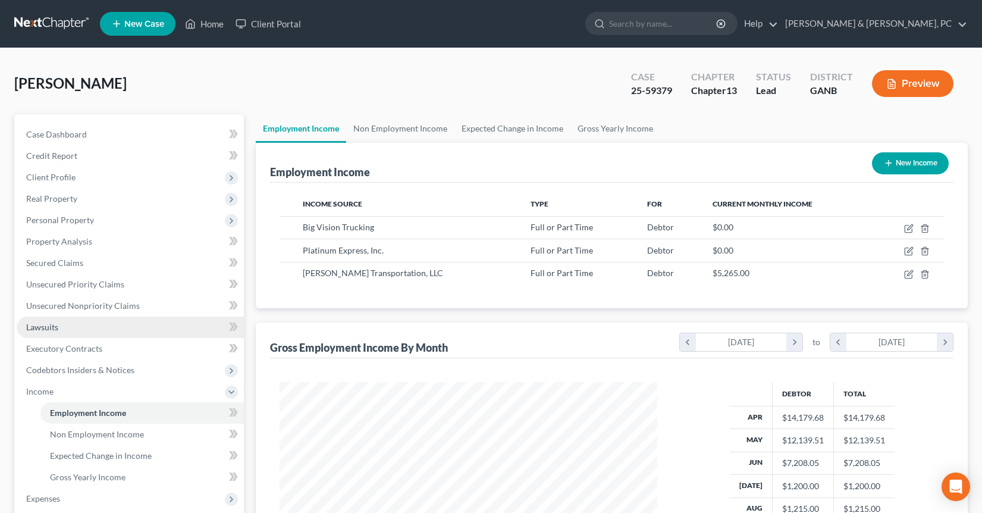
scroll to position [213, 402]
click at [51, 27] on link at bounding box center [52, 23] width 76 height 21
